Goal: Task Accomplishment & Management: Manage account settings

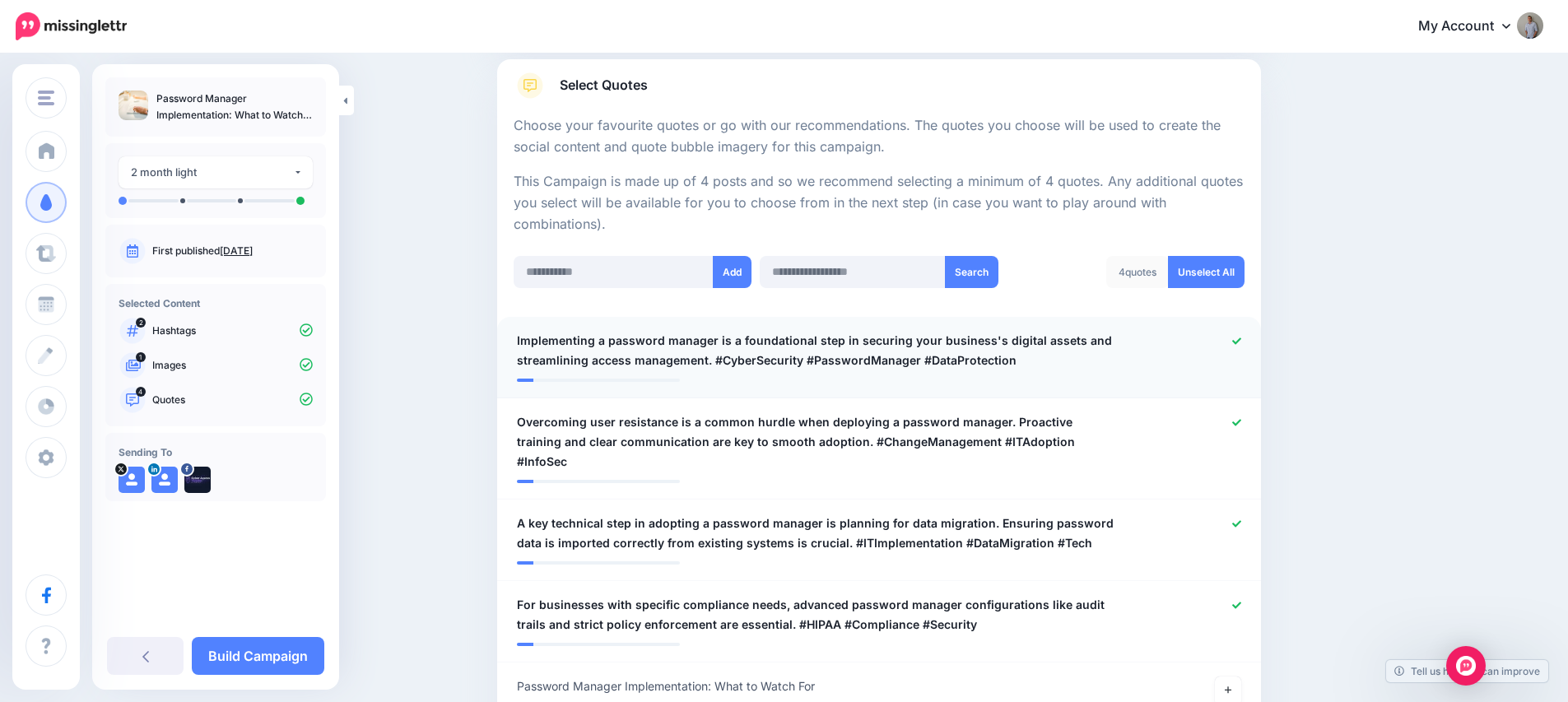
scroll to position [271, 0]
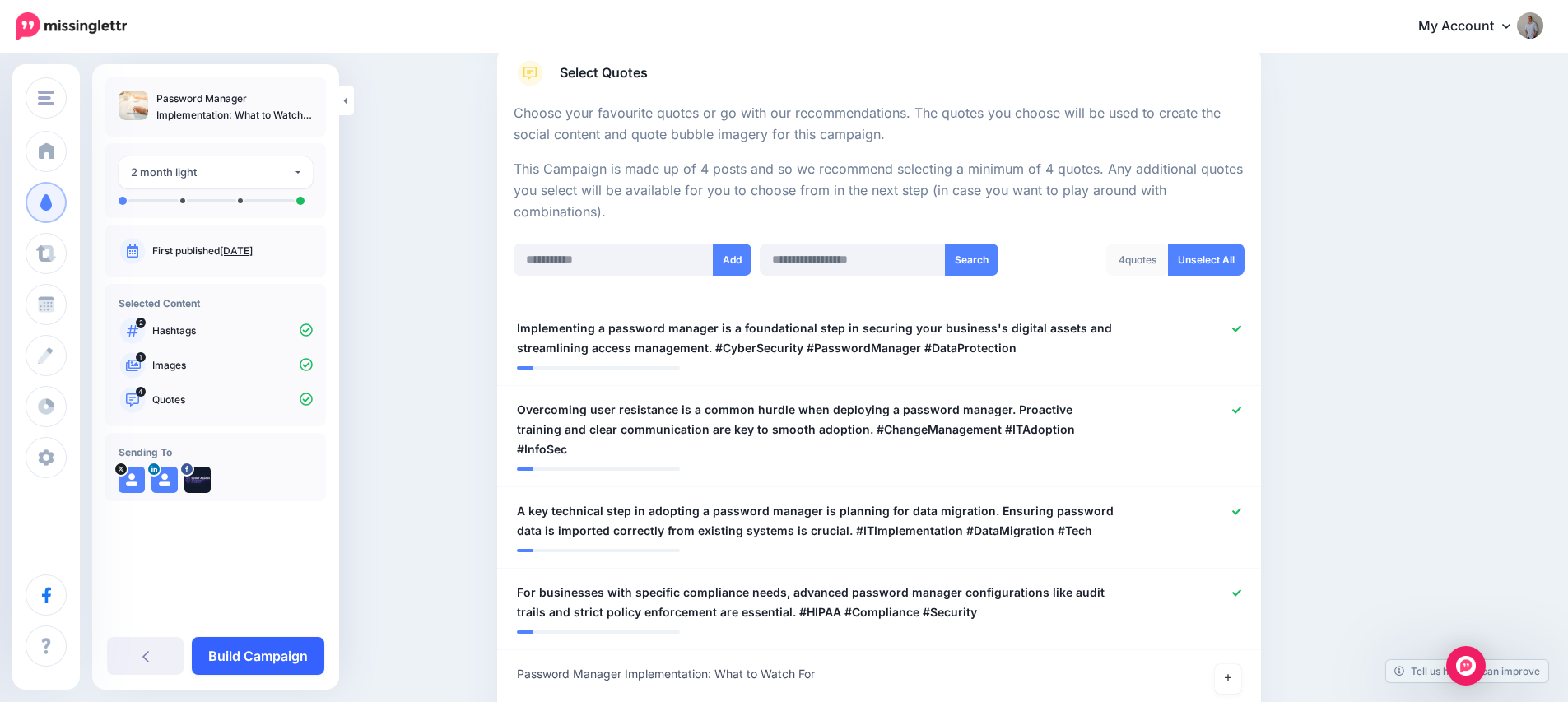
click at [251, 659] on link "Build Campaign" at bounding box center [258, 656] width 133 height 38
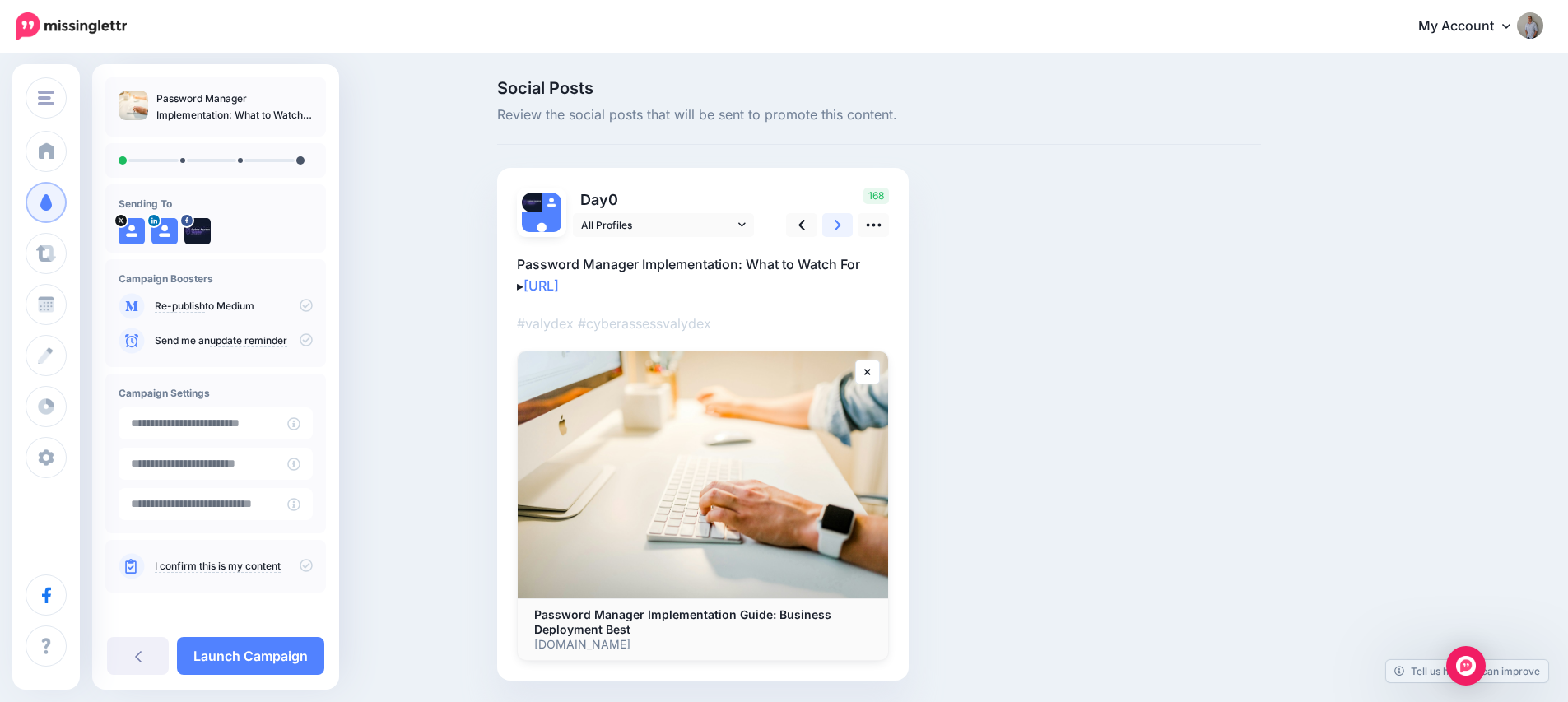
click at [837, 231] on link at bounding box center [838, 225] width 31 height 24
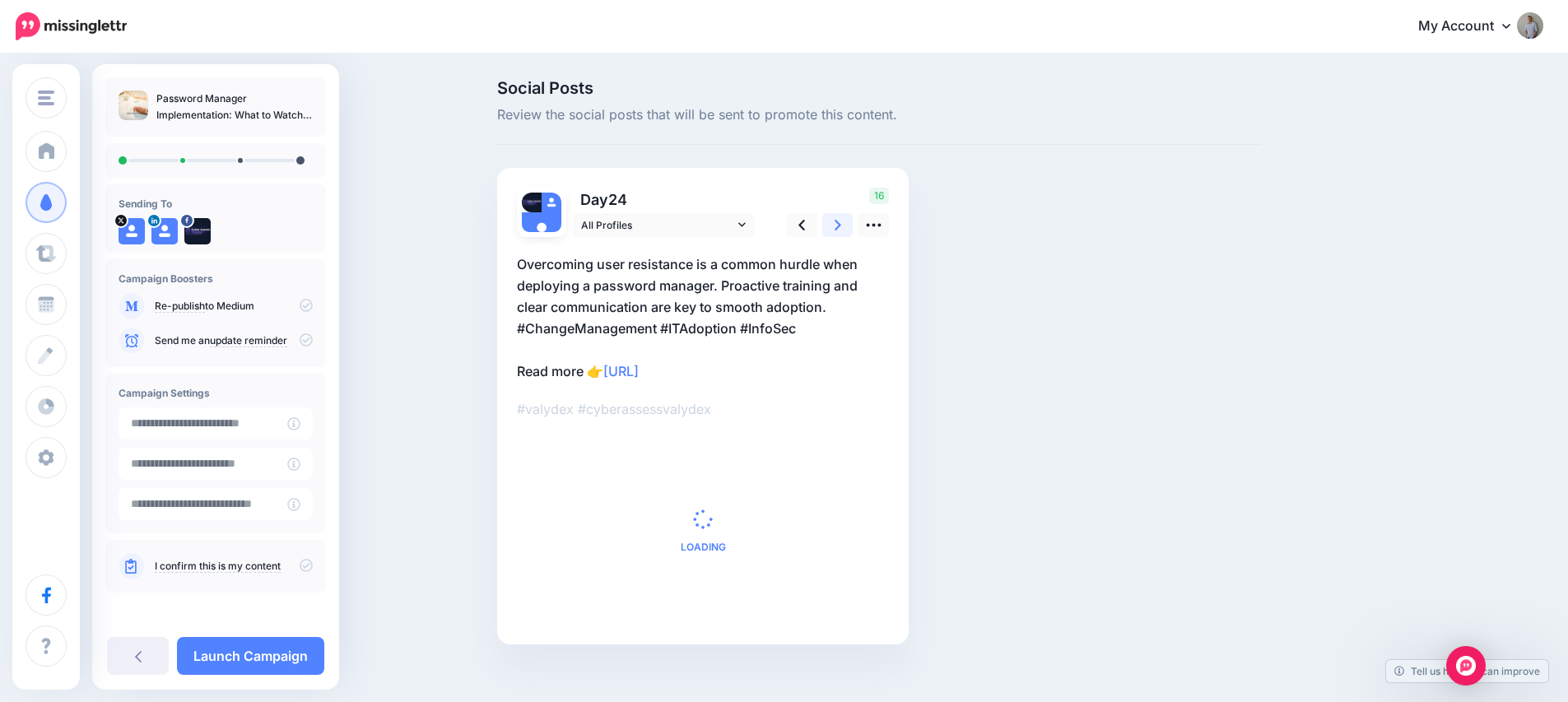
click at [837, 231] on link at bounding box center [838, 225] width 31 height 24
click at [837, 230] on link at bounding box center [838, 225] width 31 height 24
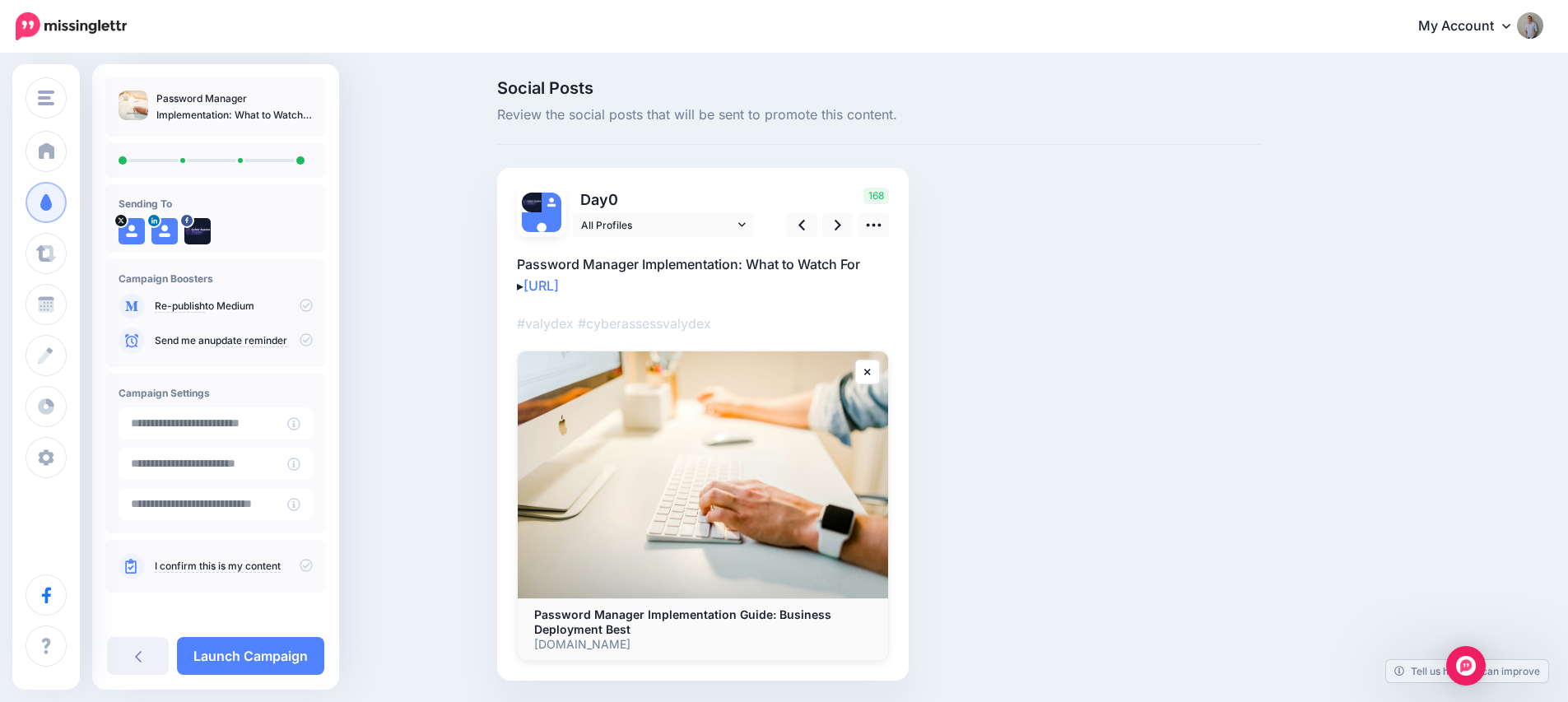
click at [299, 565] on icon at bounding box center [306, 566] width 14 height 14
click at [299, 304] on icon at bounding box center [306, 305] width 14 height 14
click at [230, 654] on link "Launch Campaign" at bounding box center [250, 656] width 147 height 38
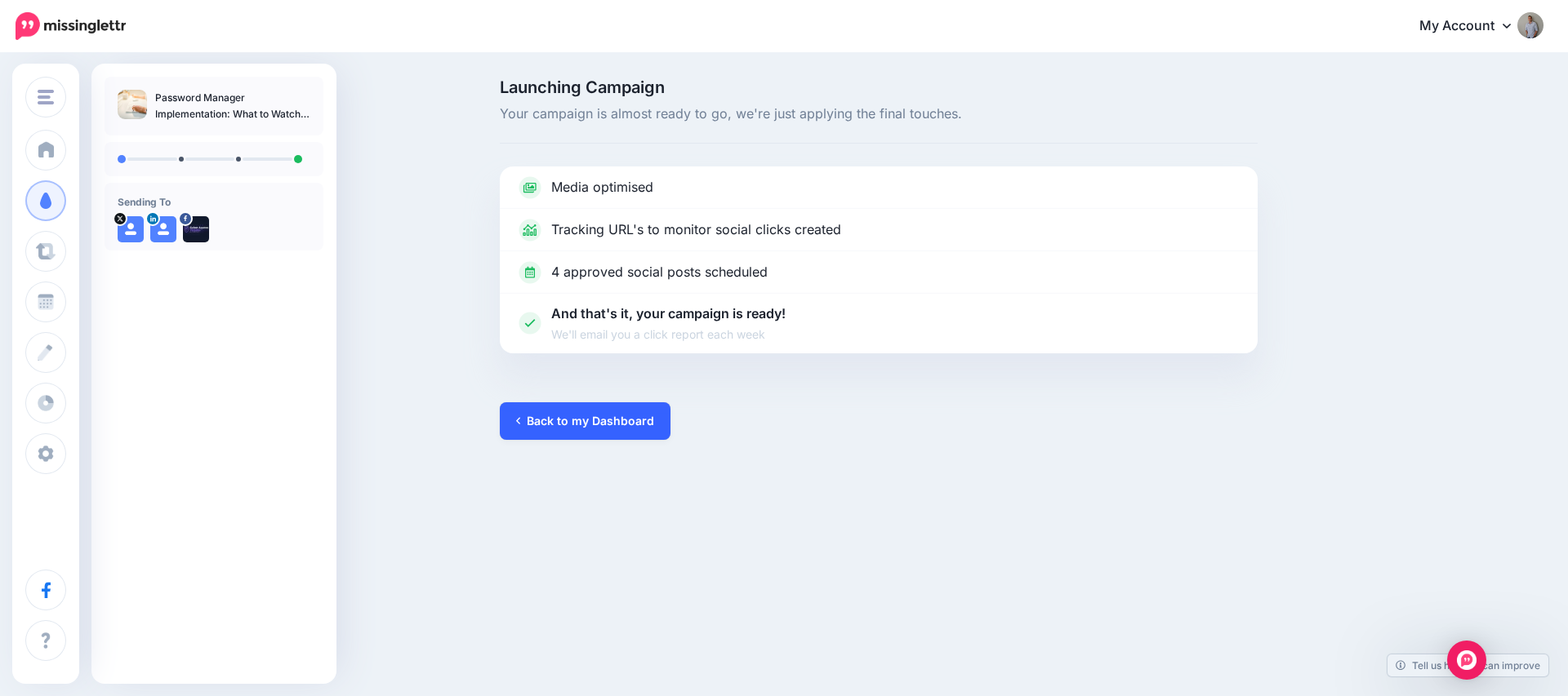
click at [584, 428] on link "Back to my Dashboard" at bounding box center [585, 421] width 170 height 38
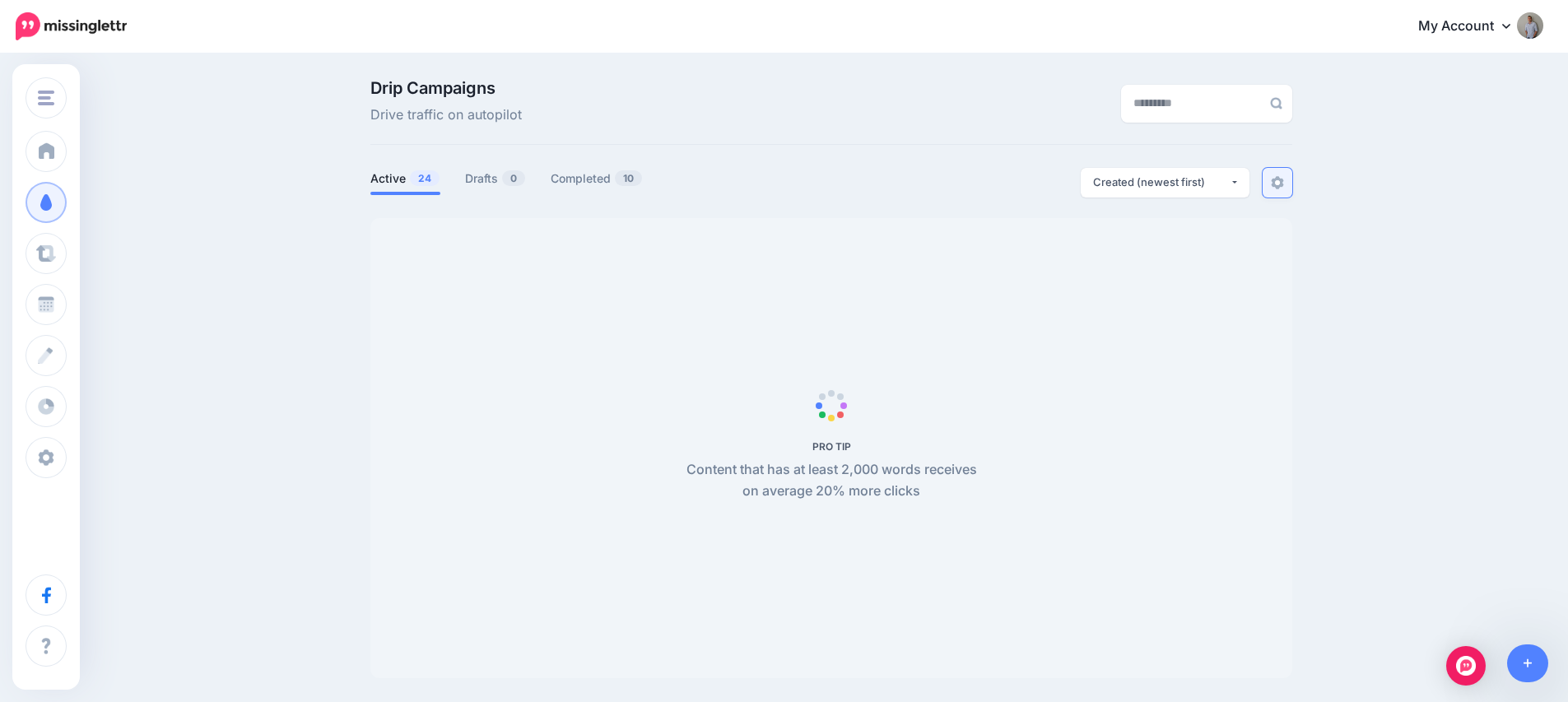
click at [1284, 184] on img at bounding box center [1277, 183] width 14 height 14
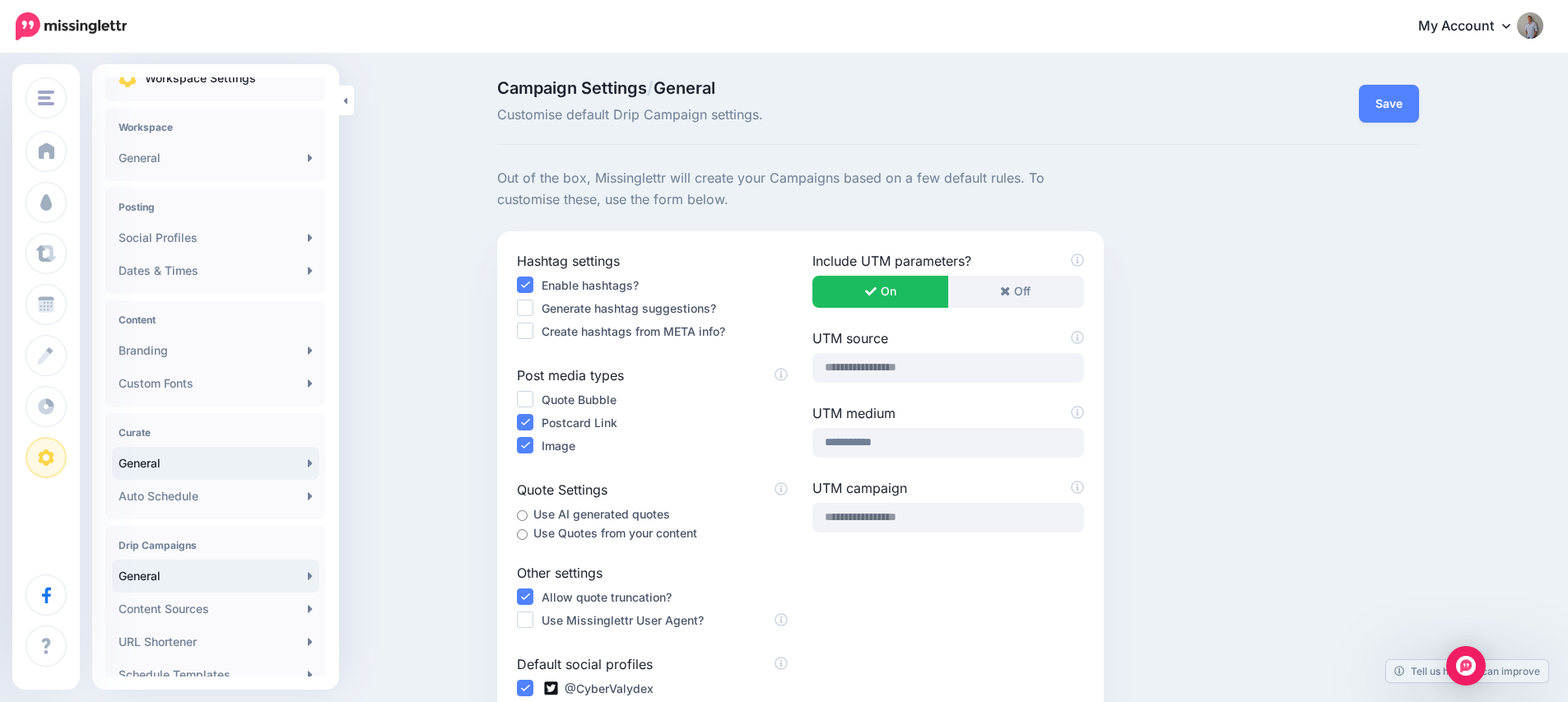
scroll to position [130, 0]
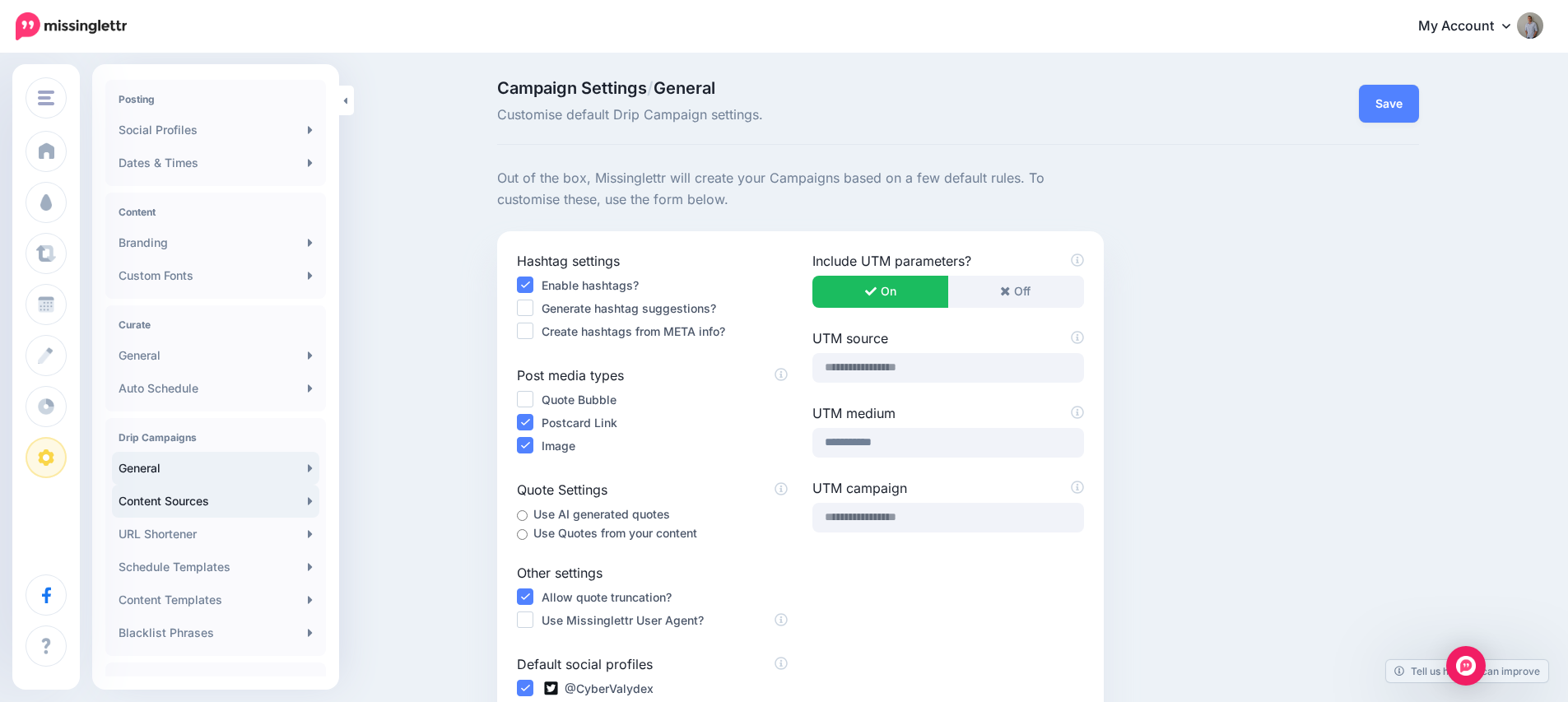
click at [194, 507] on link "Content Sources" at bounding box center [215, 501] width 207 height 33
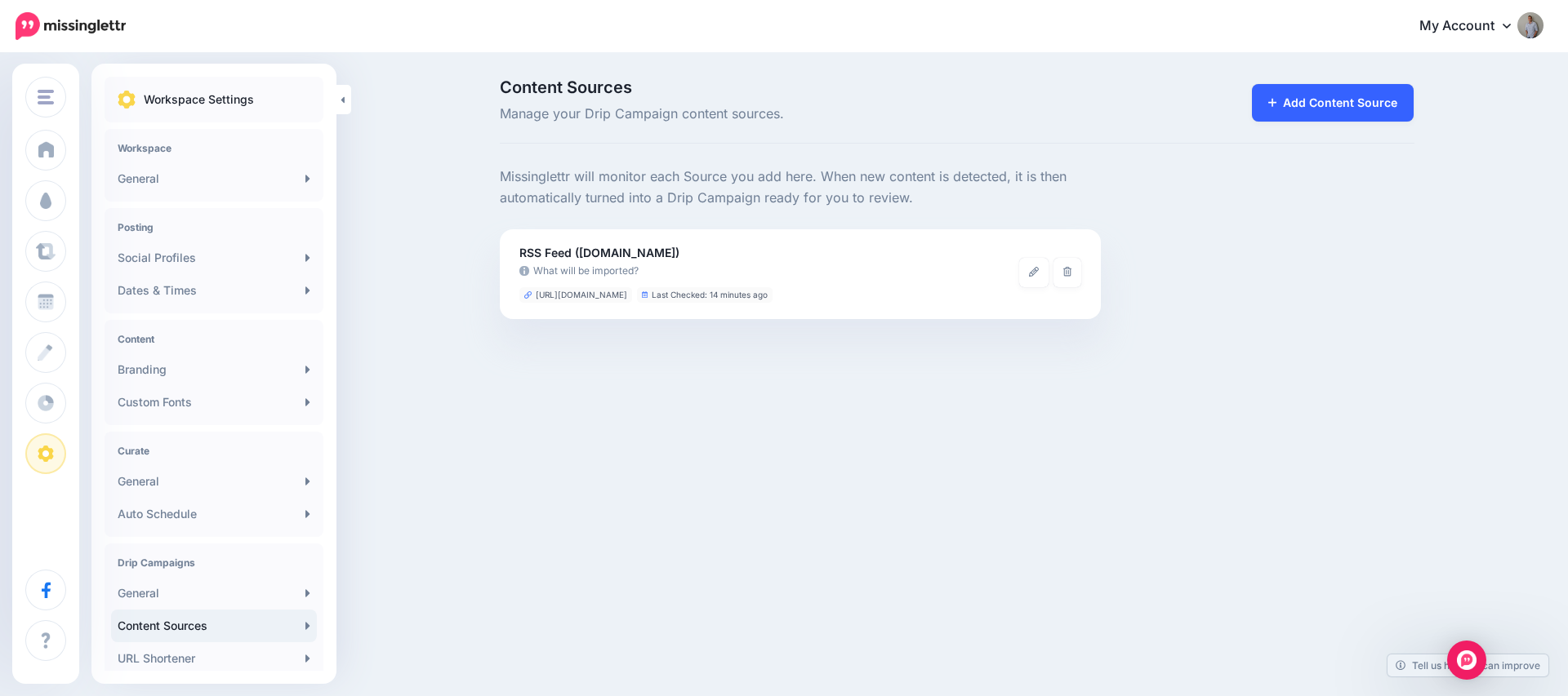
click at [1292, 108] on link "Add Content Source" at bounding box center [1333, 102] width 163 height 38
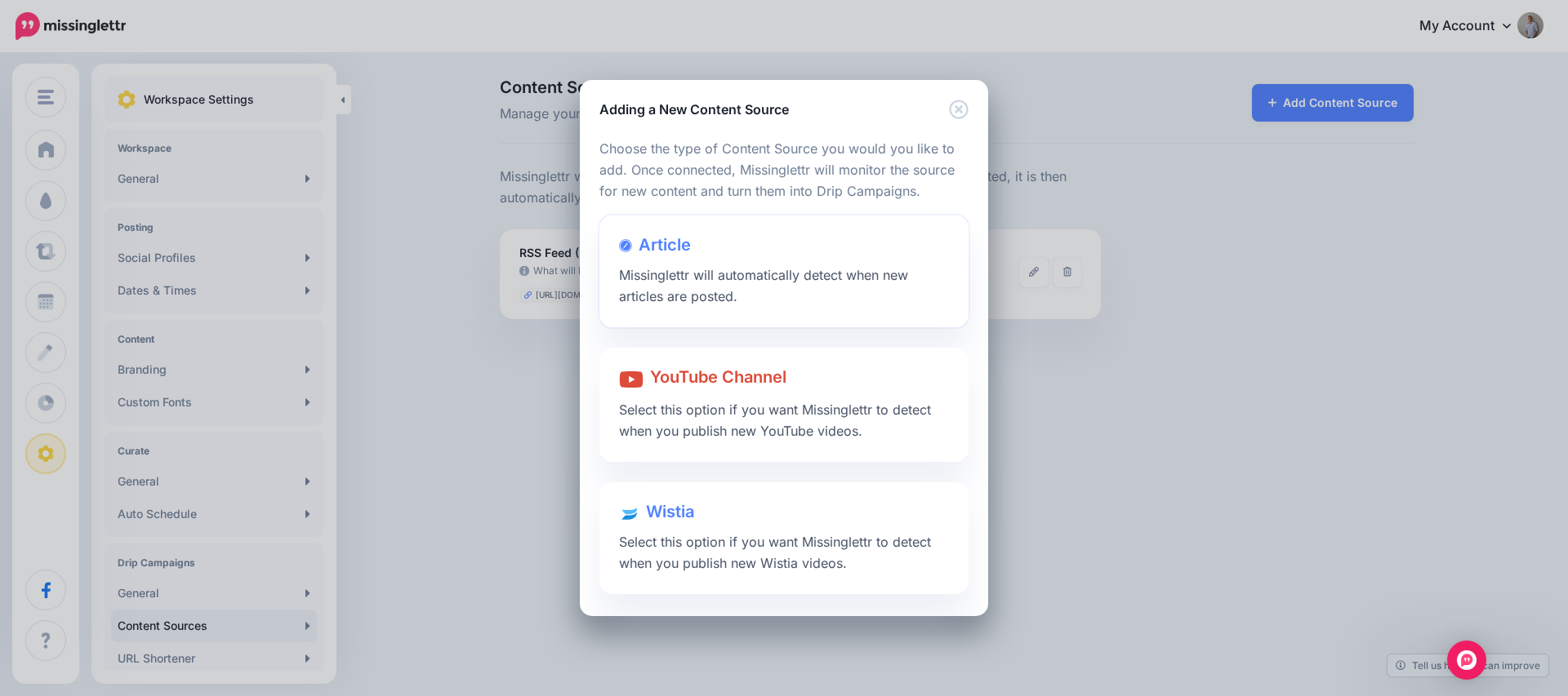
click at [738, 250] on div "Article Missinglettr will automatically detect when new articles are posted." at bounding box center [784, 271] width 369 height 112
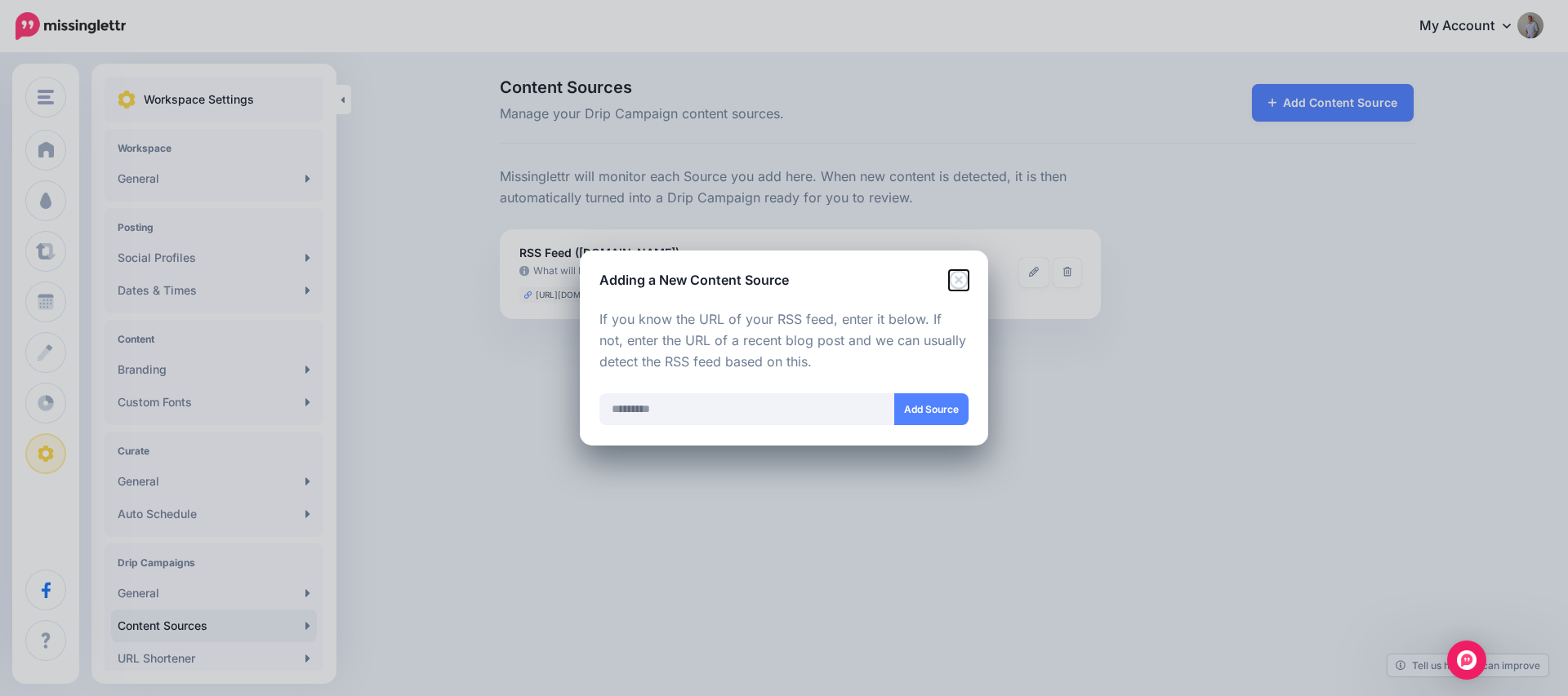
click at [961, 278] on icon "Close" at bounding box center [958, 279] width 18 height 18
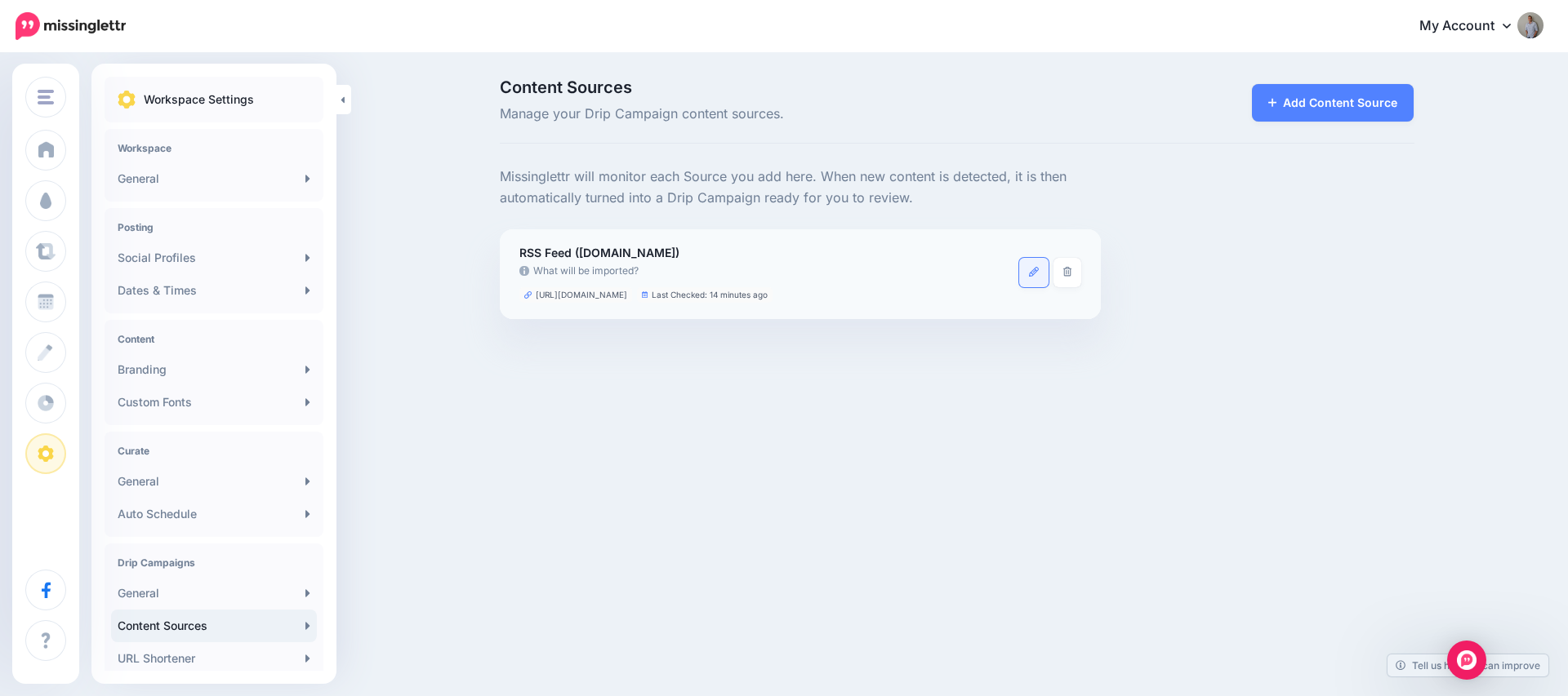
click at [1028, 273] on link at bounding box center [1034, 273] width 29 height 29
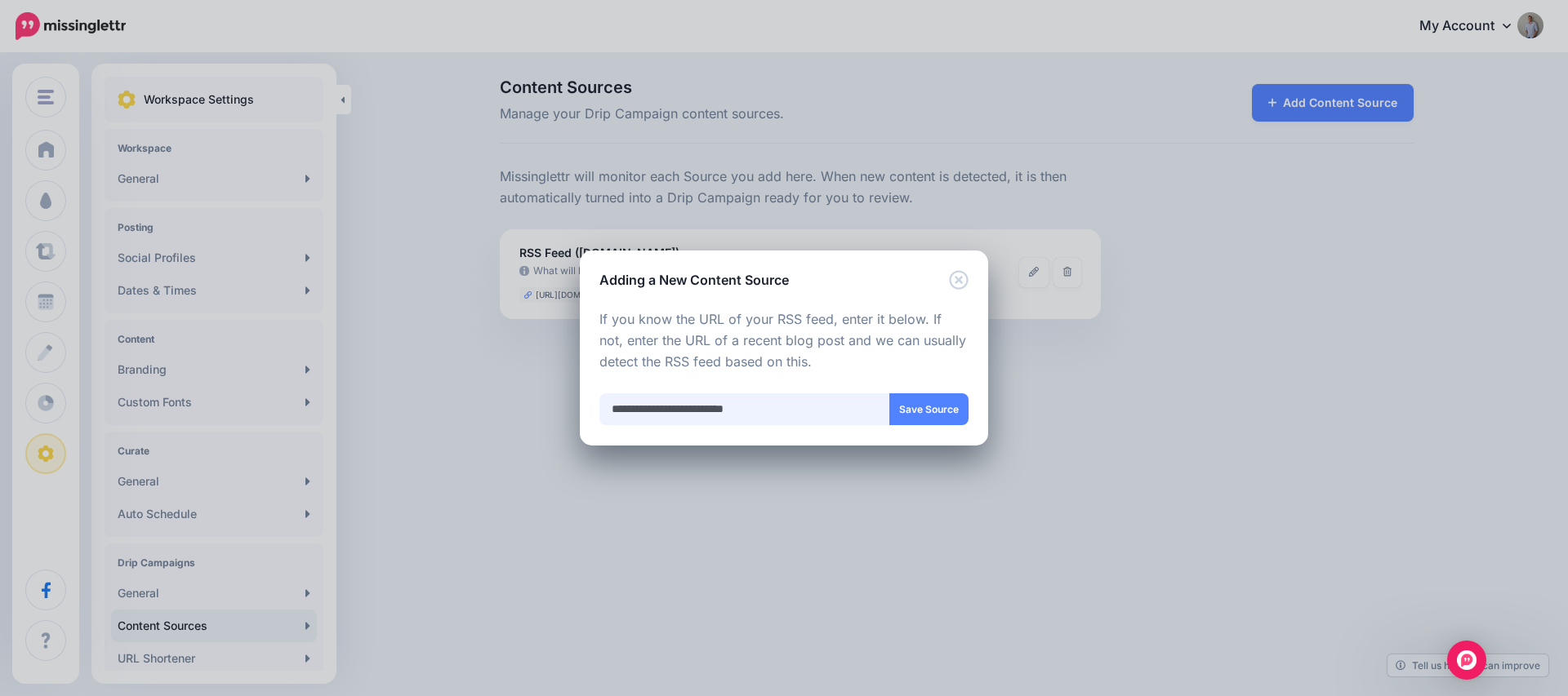
drag, startPoint x: 795, startPoint y: 415, endPoint x: 593, endPoint y: 403, distance: 202.4
click at [593, 403] on div "Loading Loading Choose the type of Content Source you would you like to add. On…" at bounding box center [784, 368] width 409 height 156
click at [961, 278] on icon "Close" at bounding box center [958, 279] width 18 height 18
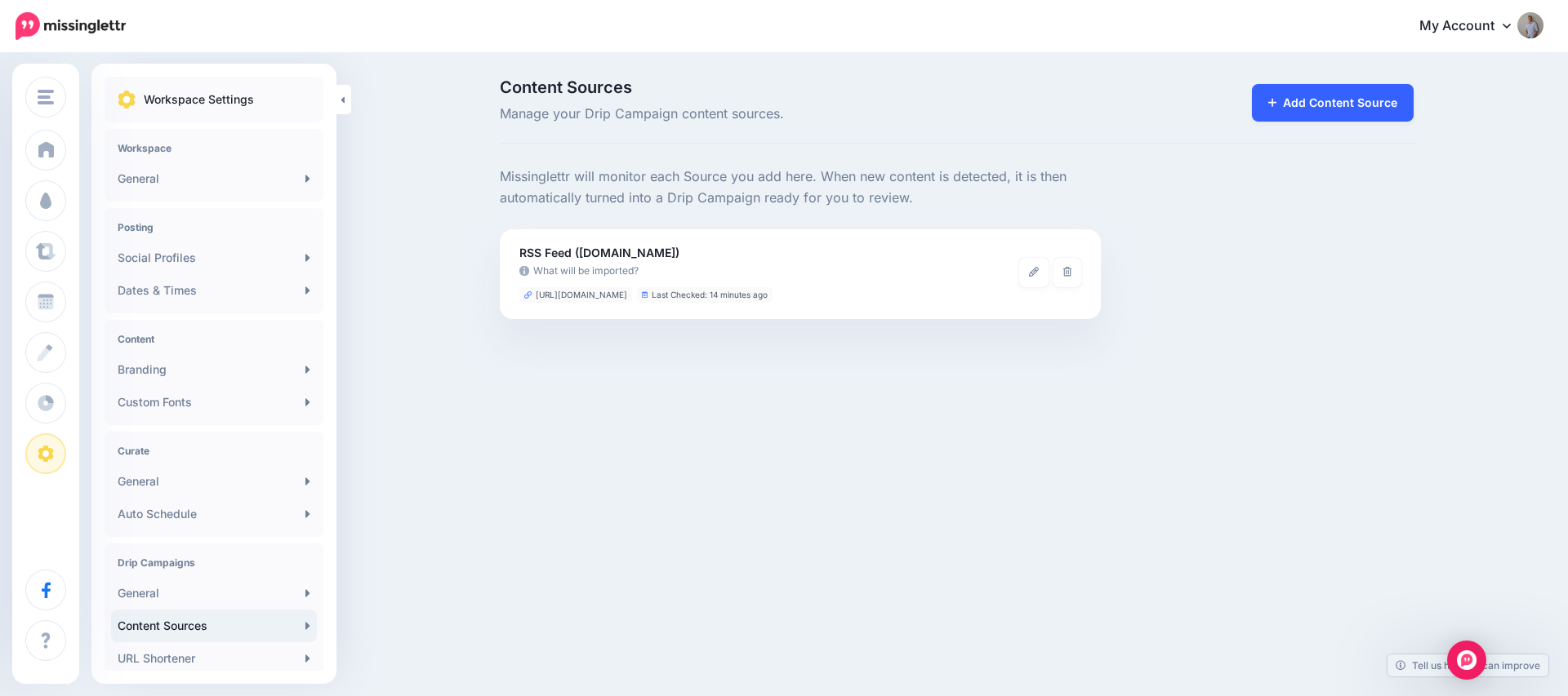
click at [1310, 105] on link "Add Content Source" at bounding box center [1333, 102] width 163 height 38
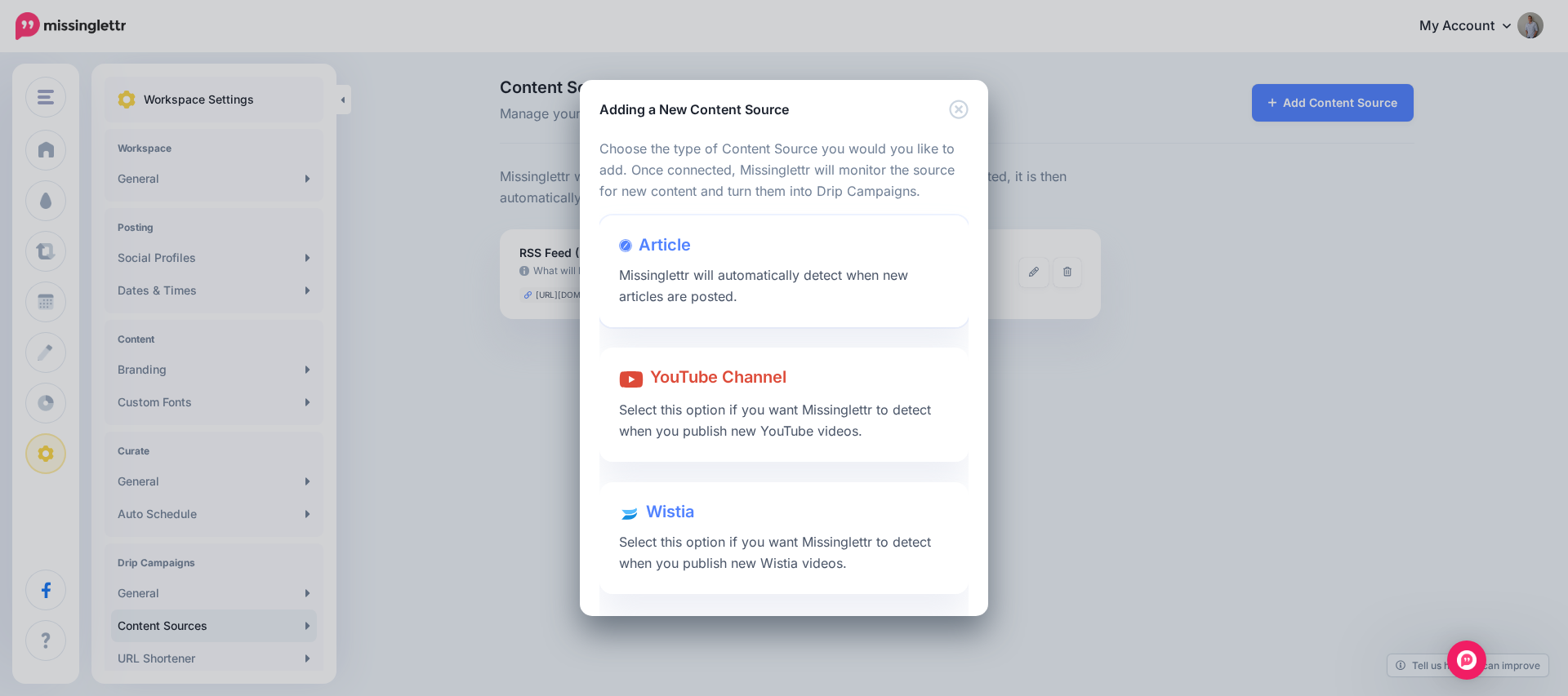
click at [686, 291] on span "Missinglettr will automatically detect when new articles are posted." at bounding box center [763, 285] width 289 height 38
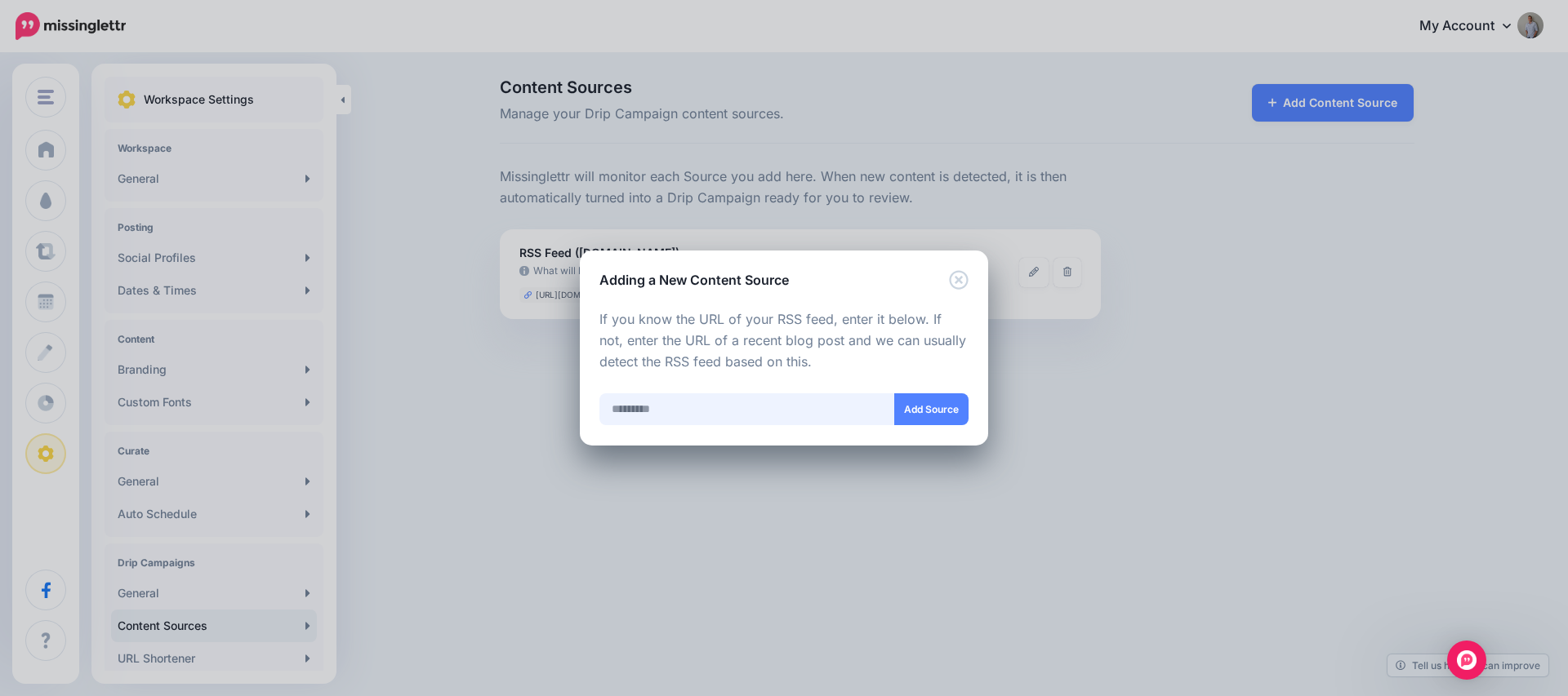
click at [680, 405] on input "text" at bounding box center [748, 409] width 295 height 32
paste input "**********"
click at [725, 412] on input "**********" at bounding box center [748, 409] width 295 height 32
click at [945, 414] on button "Add Source" at bounding box center [931, 409] width 75 height 32
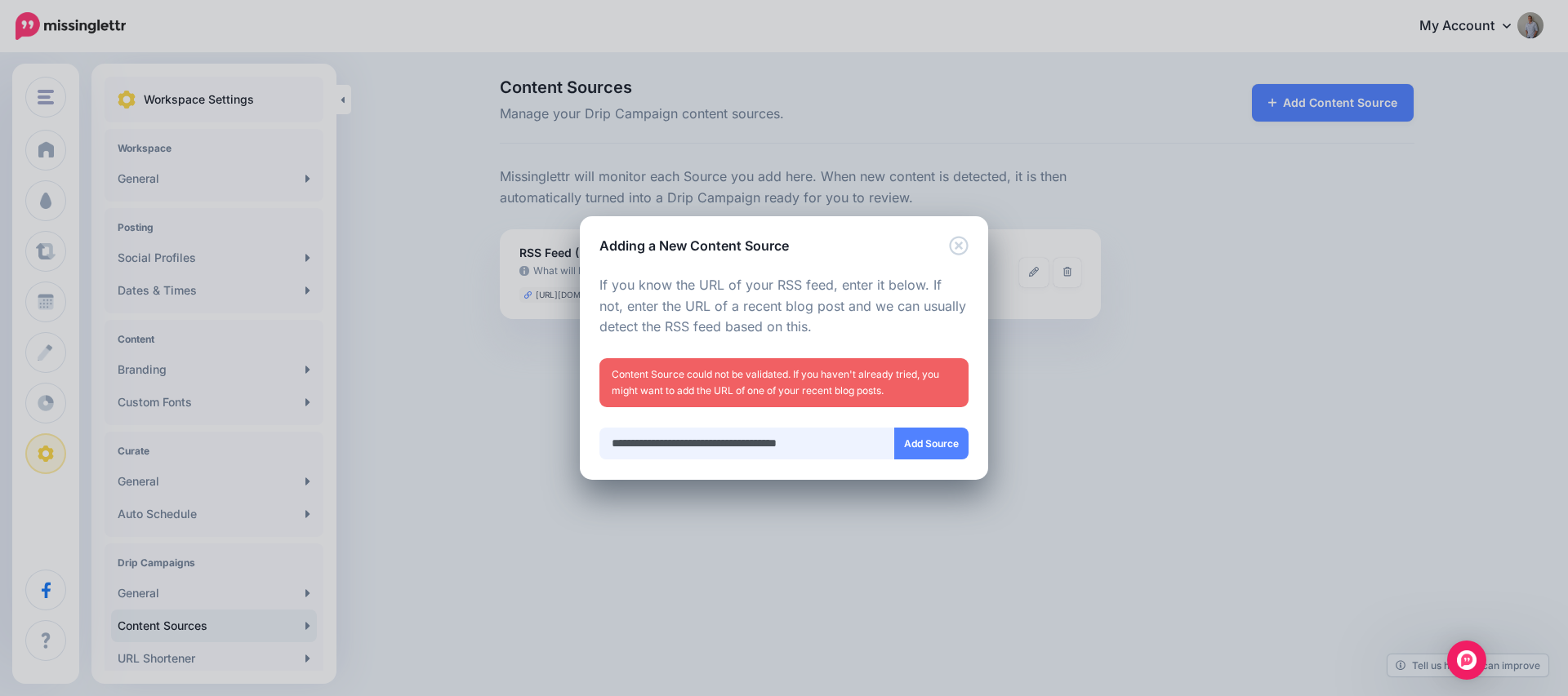
click at [857, 447] on input "**********" at bounding box center [748, 444] width 295 height 32
type input "**********"
click at [932, 447] on button "Add Source" at bounding box center [931, 444] width 75 height 32
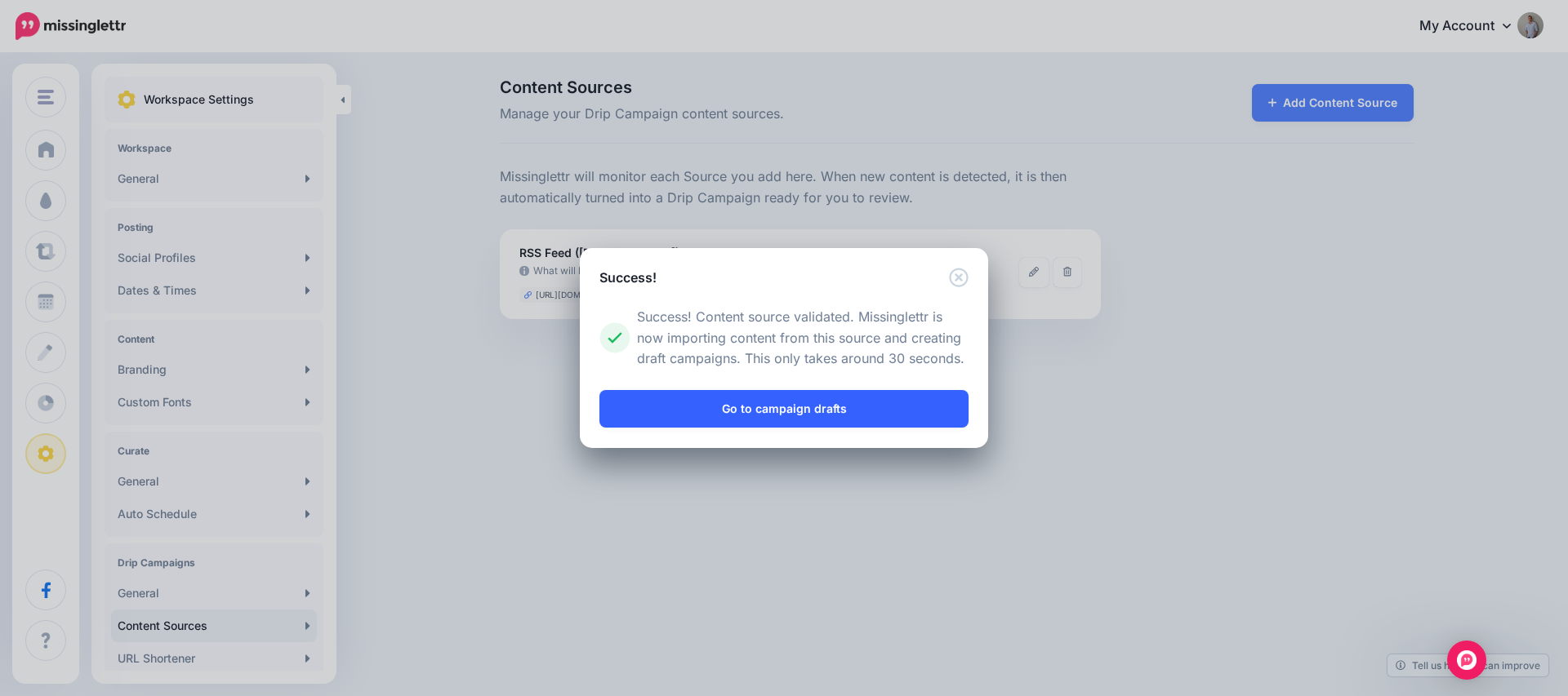
click at [758, 411] on link "Go to campaign drafts" at bounding box center [784, 408] width 369 height 38
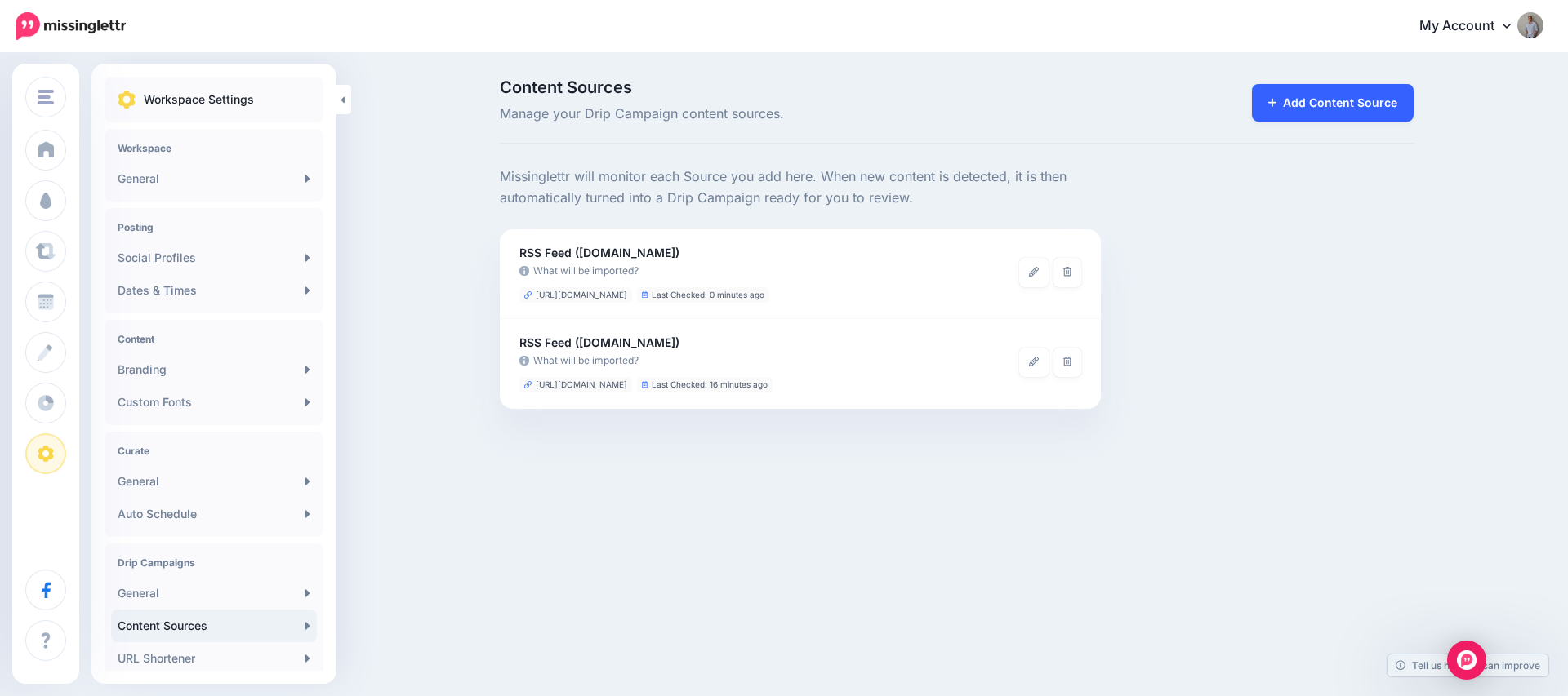
click at [1289, 102] on link "Add Content Source" at bounding box center [1333, 102] width 163 height 38
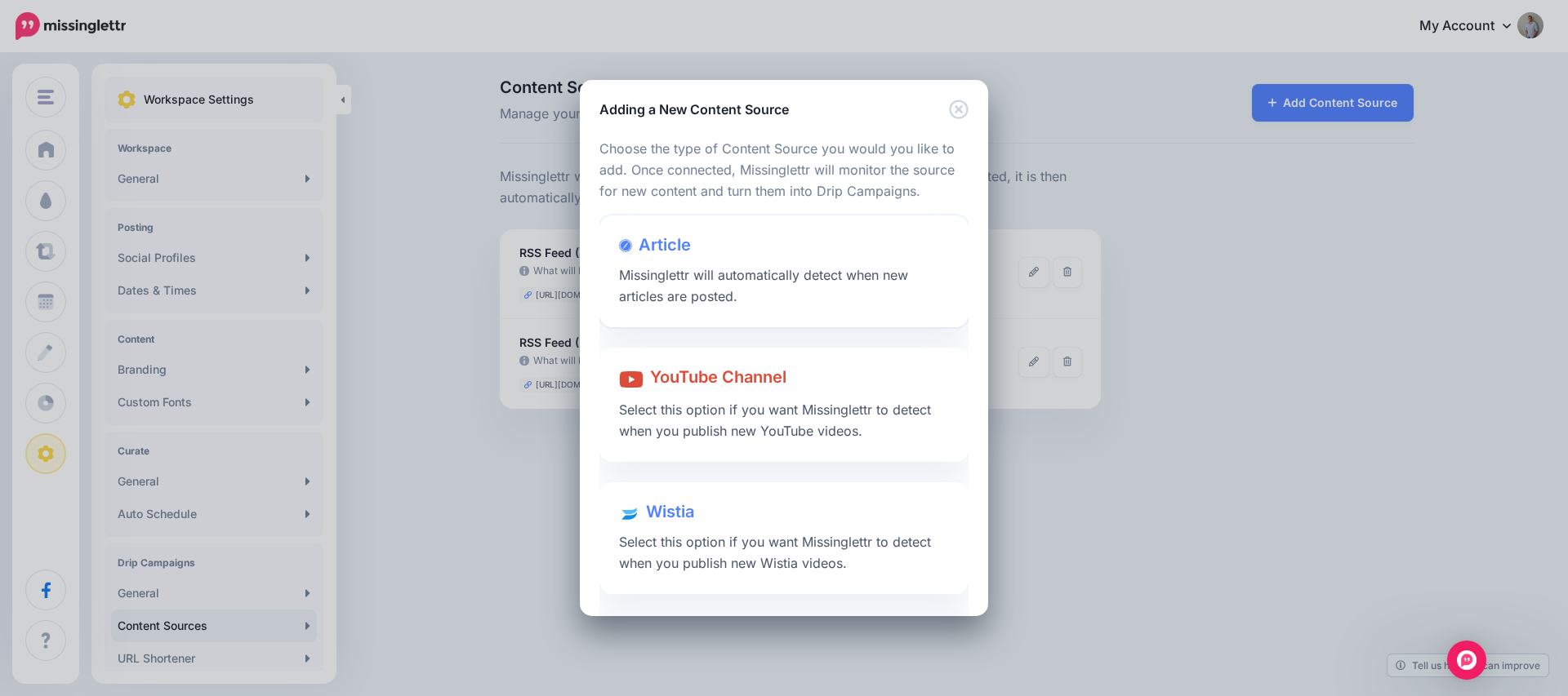
click at [706, 283] on span "Missinglettr will automatically detect when new articles are posted." at bounding box center [763, 285] width 289 height 38
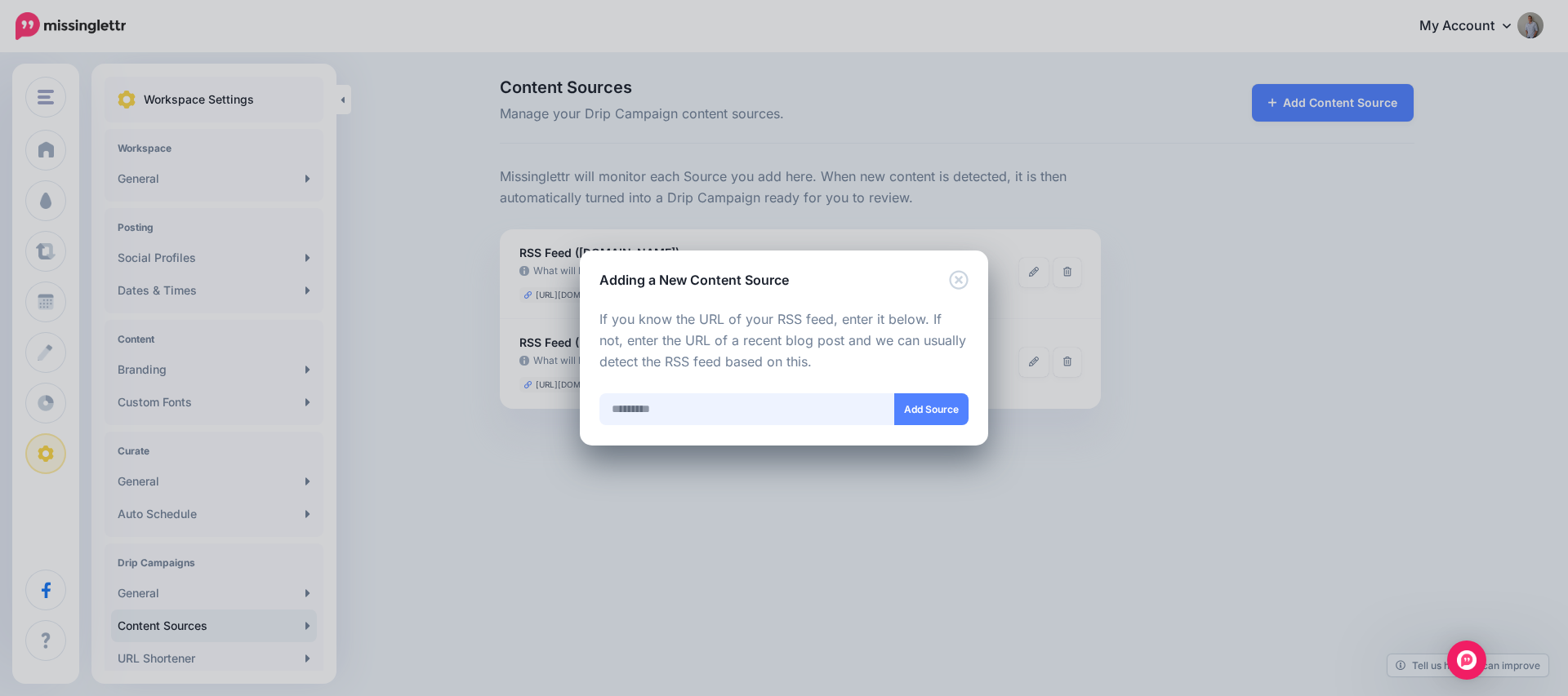
click at [705, 412] on input "text" at bounding box center [748, 409] width 295 height 32
paste input "**********"
type input "**********"
click at [936, 411] on button "Add Source" at bounding box center [931, 409] width 75 height 32
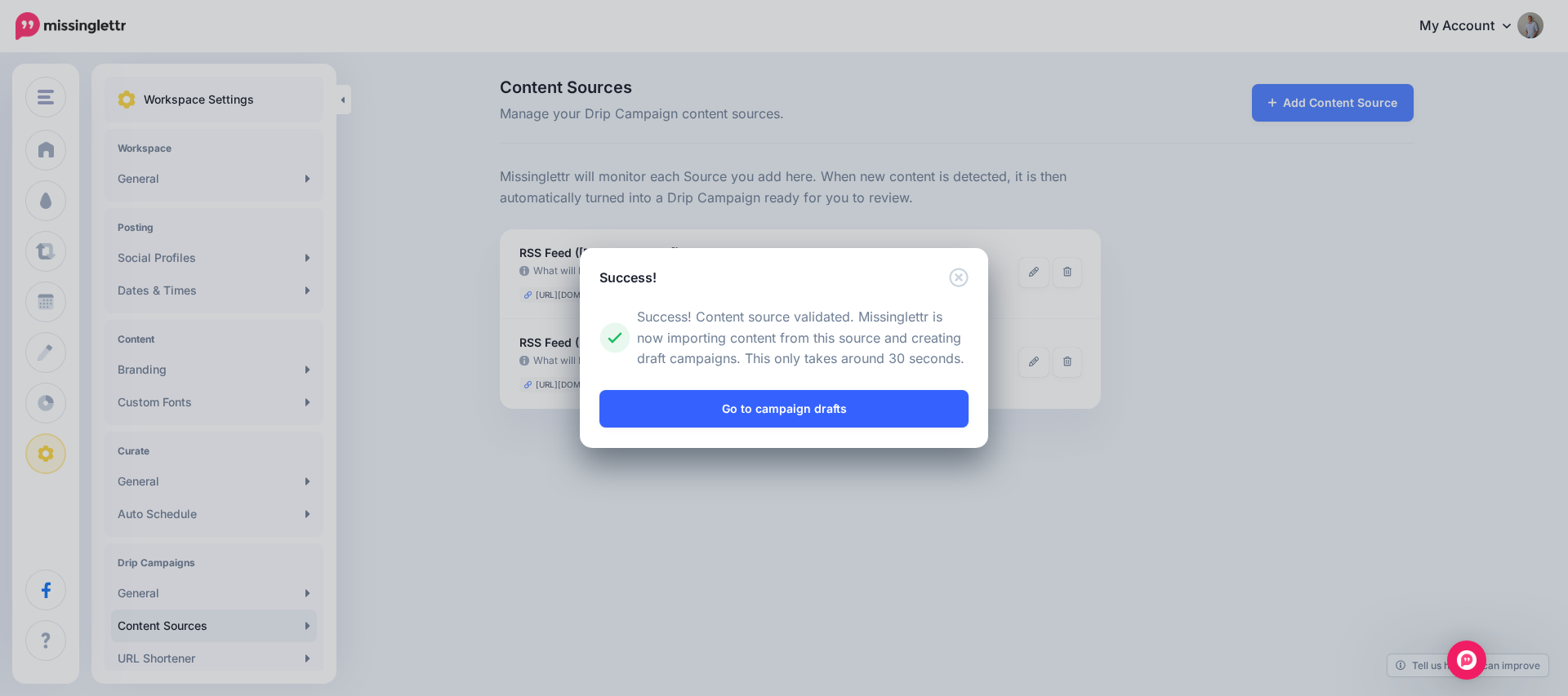
click at [788, 408] on link "Go to campaign drafts" at bounding box center [784, 408] width 369 height 38
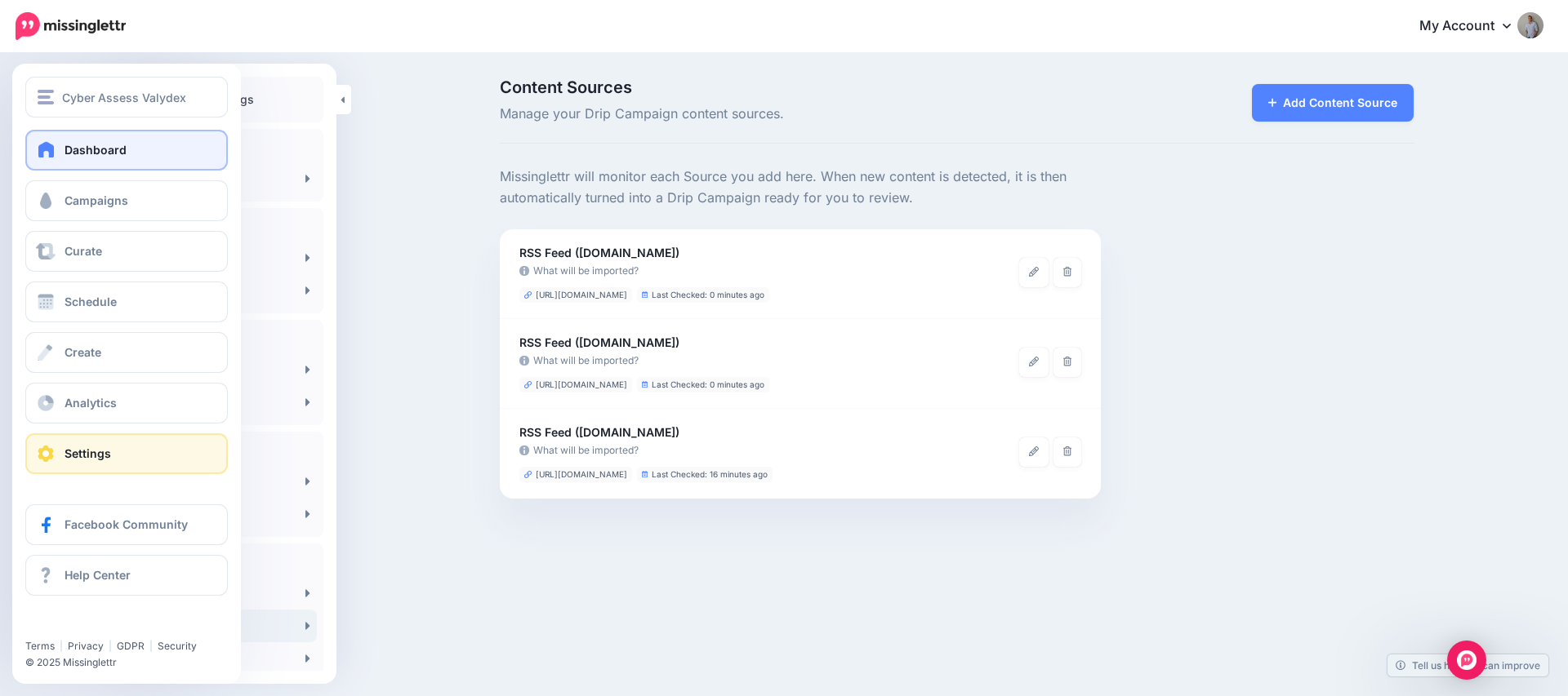
click at [75, 153] on span "Dashboard" at bounding box center [96, 149] width 62 height 14
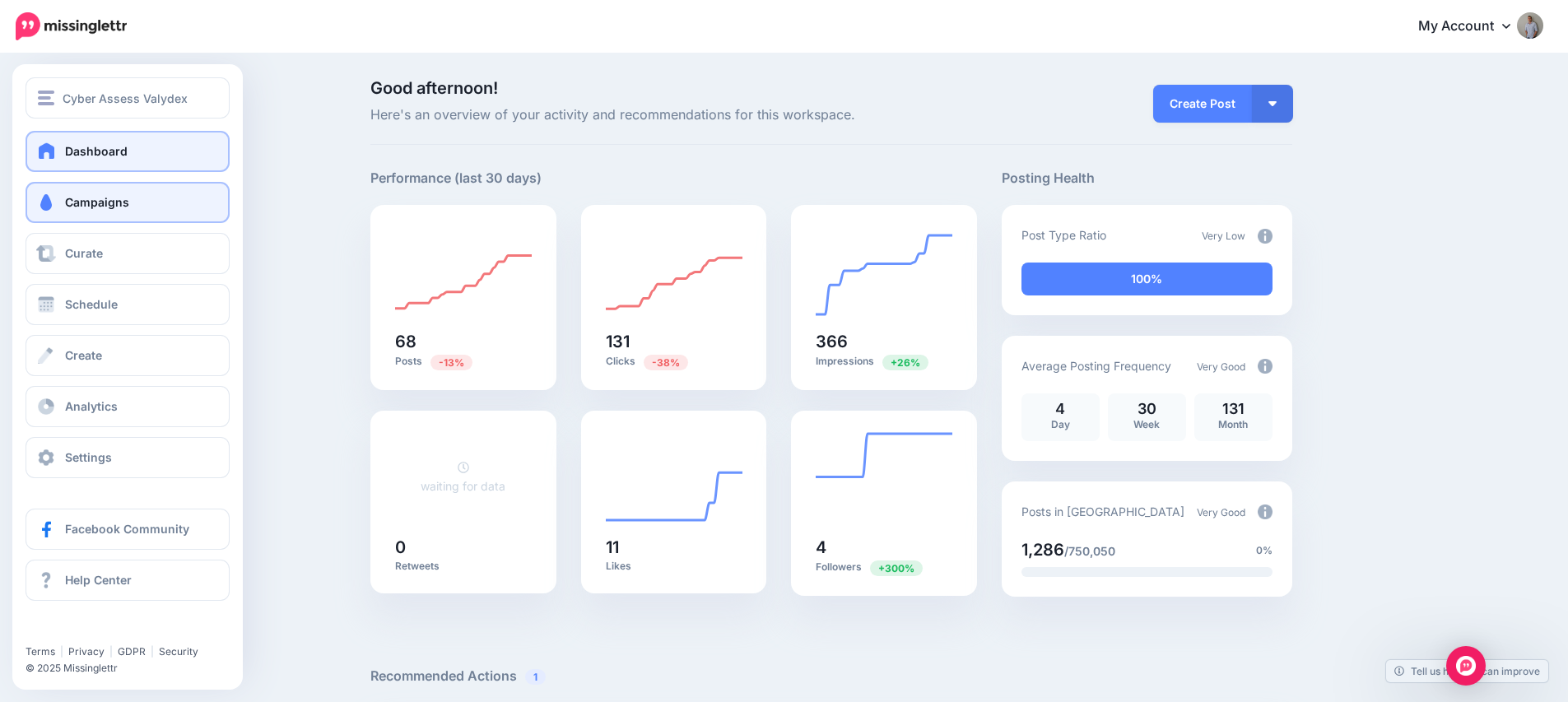
click at [82, 196] on span "Campaigns" at bounding box center [97, 202] width 64 height 14
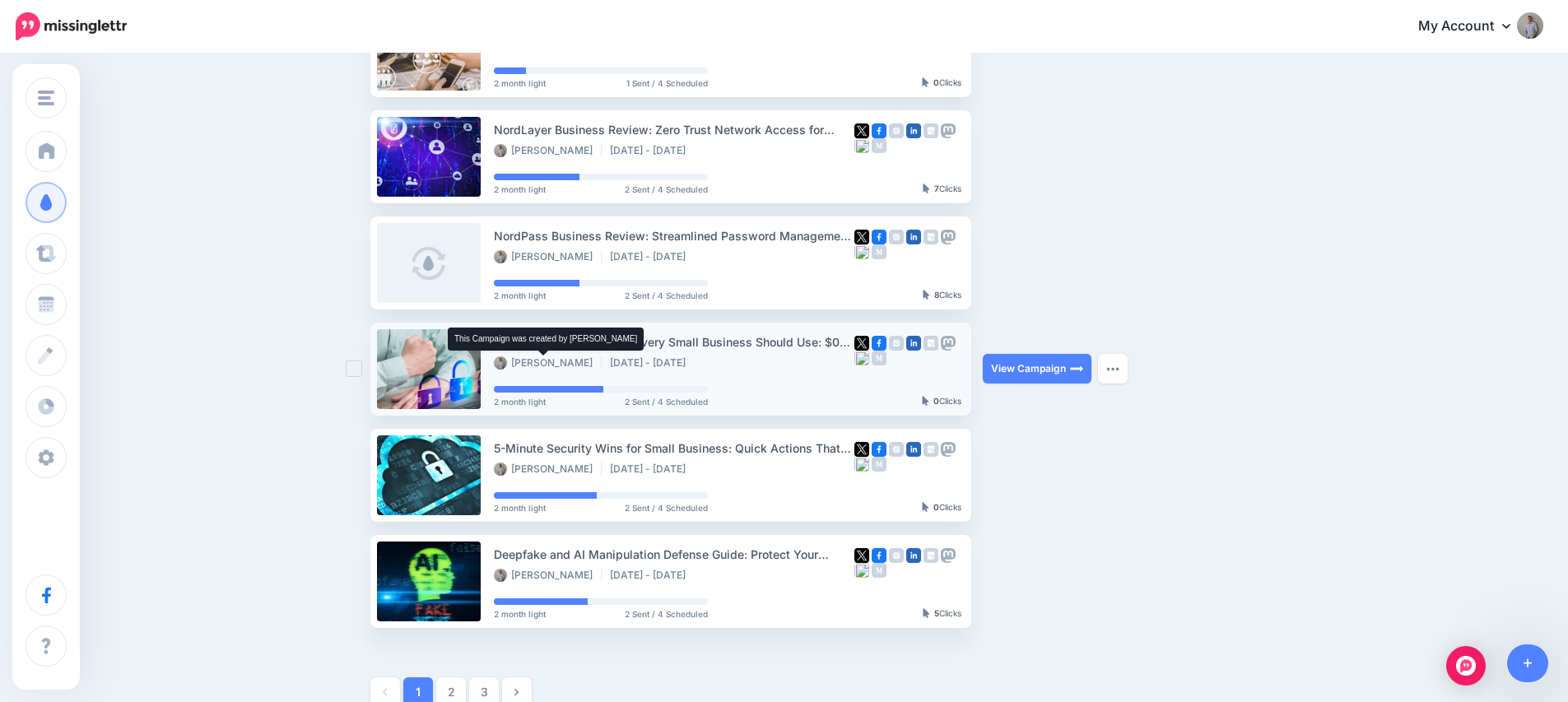
scroll to position [809, 0]
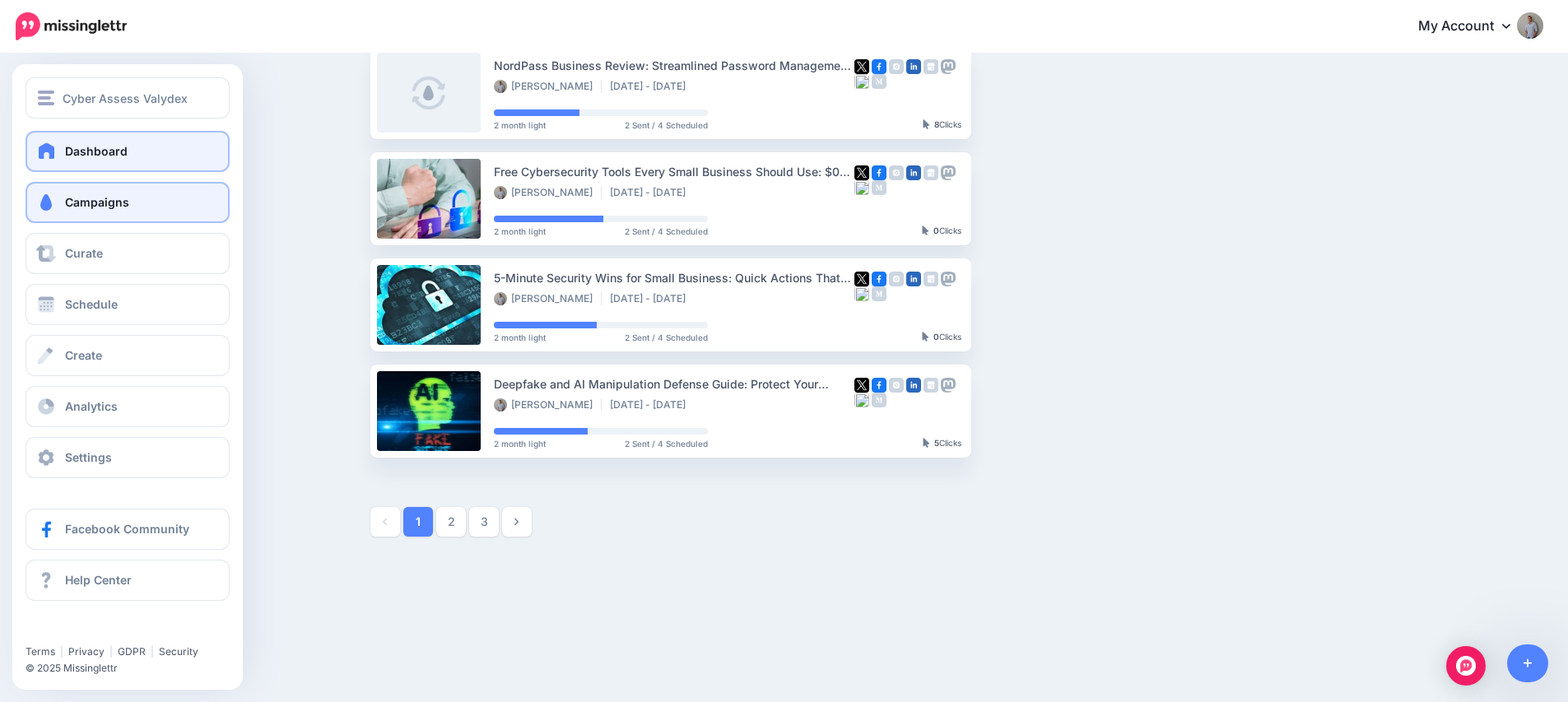
click at [52, 149] on span at bounding box center [46, 150] width 21 height 16
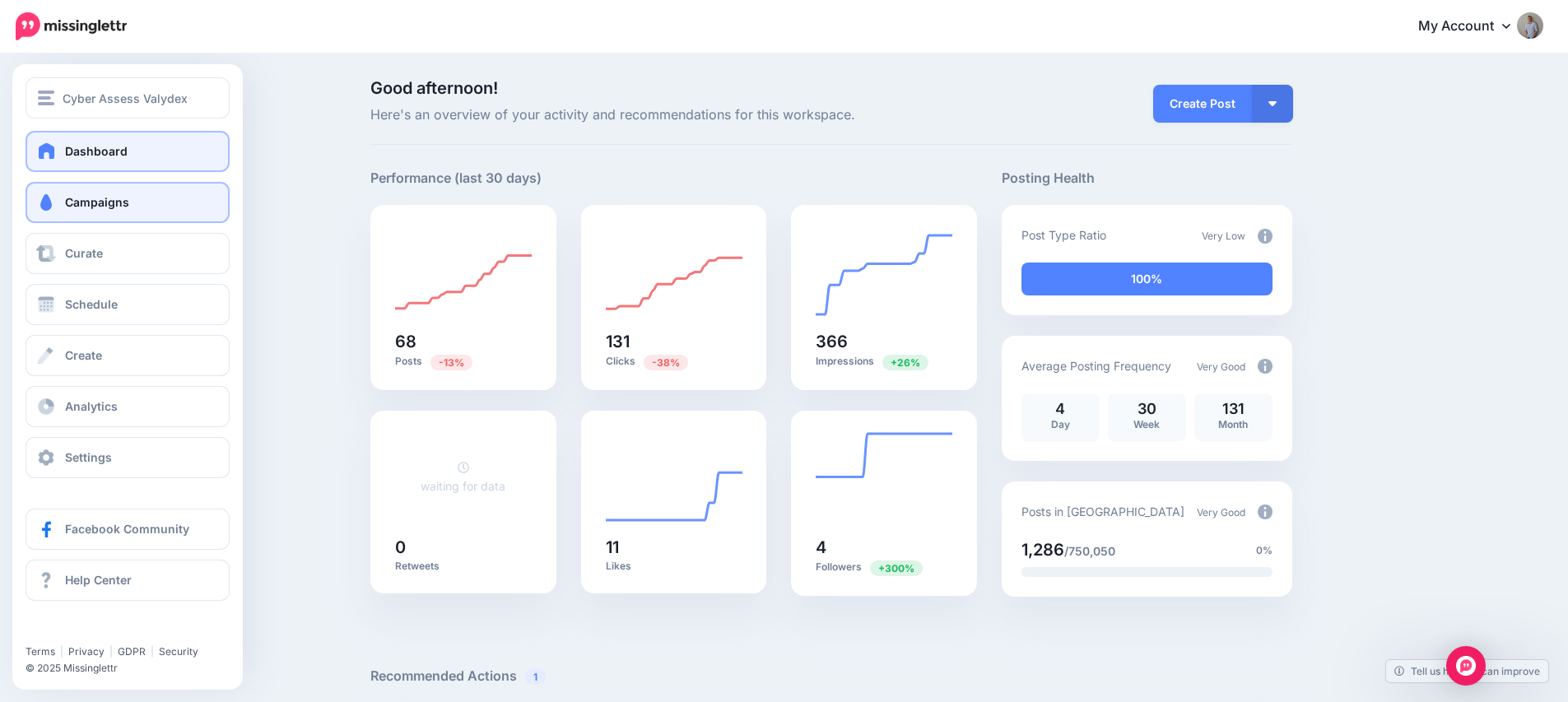
click at [105, 199] on span "Campaigns" at bounding box center [97, 202] width 64 height 14
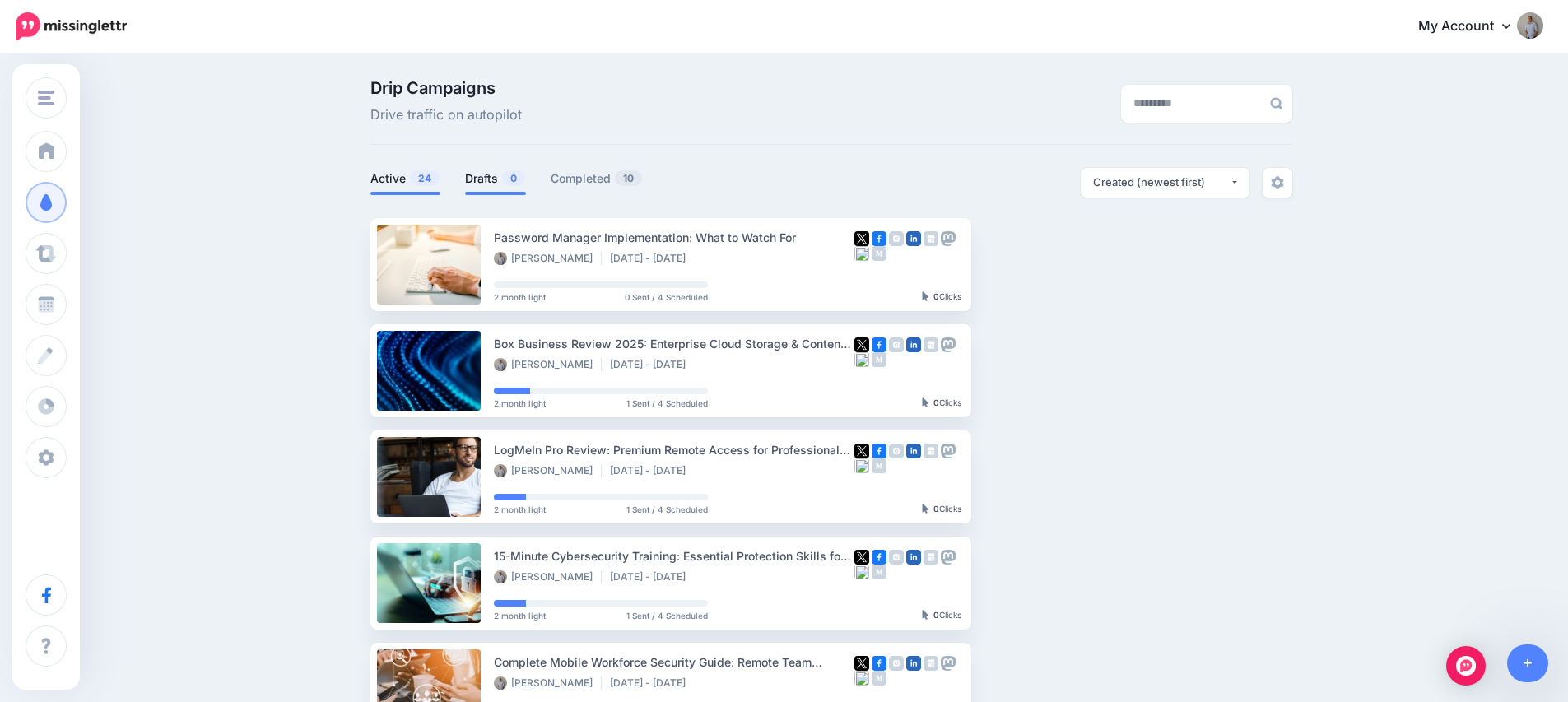
click at [491, 175] on link "Drafts 0" at bounding box center [495, 178] width 61 height 19
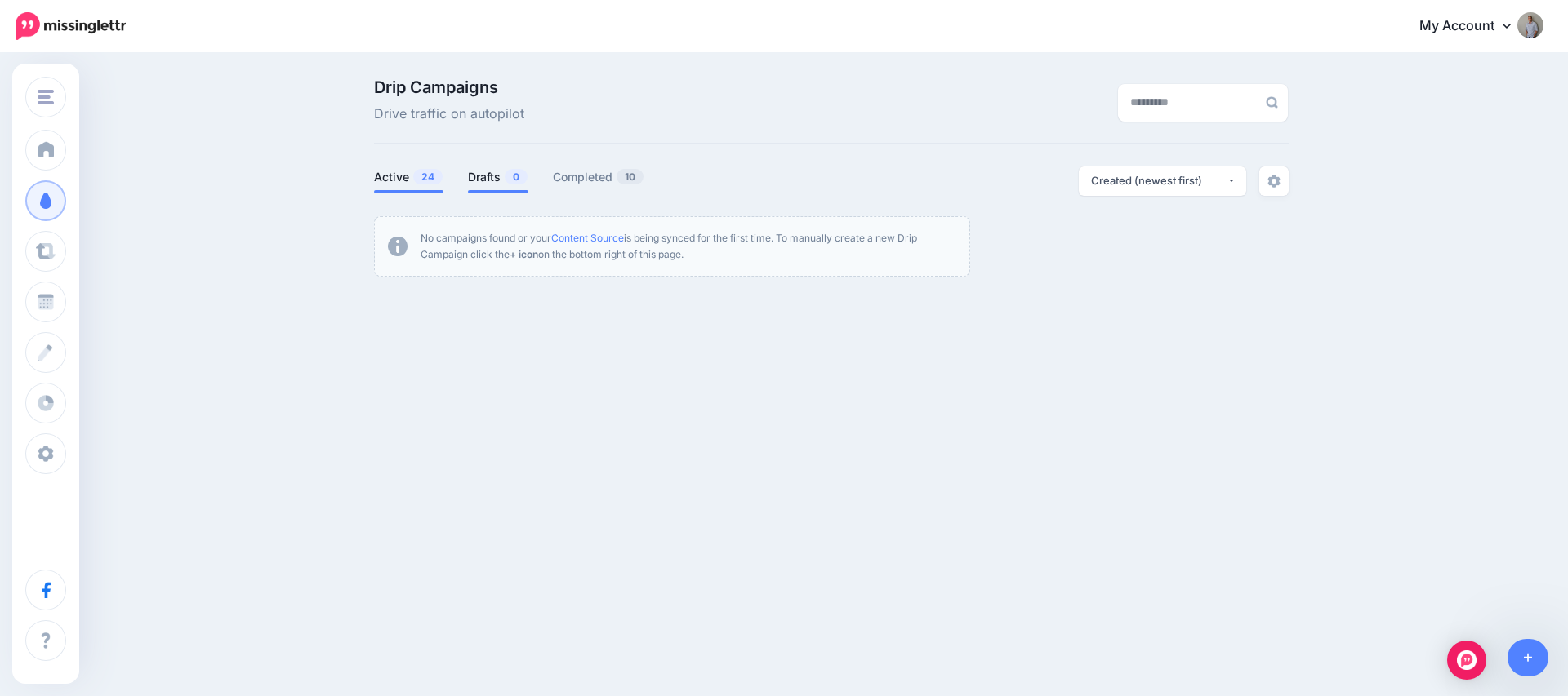
click at [396, 184] on link "Active 24" at bounding box center [409, 177] width 70 height 19
